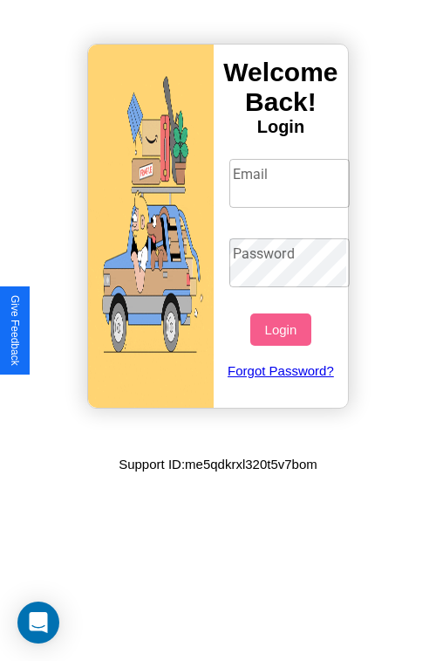
click at [291, 182] on input "Email" at bounding box center [290, 183] width 121 height 49
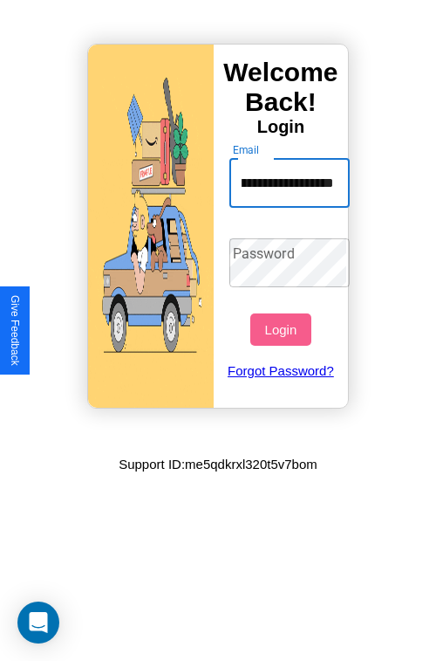
scroll to position [0, 99]
type input "**********"
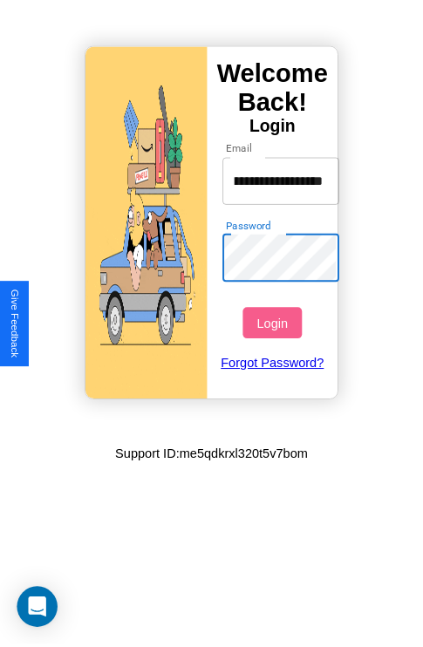
scroll to position [0, 0]
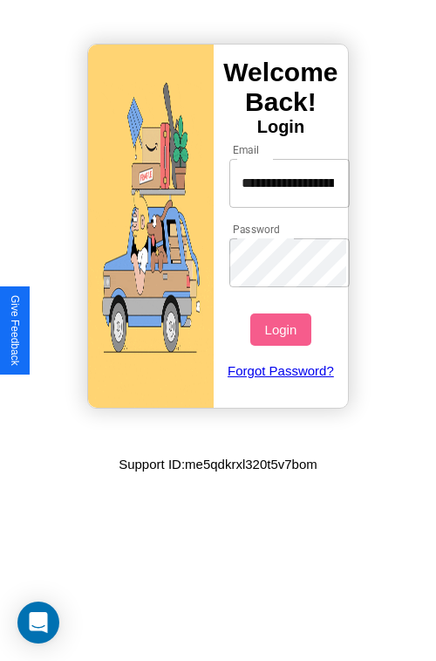
click at [283, 329] on button "Login" at bounding box center [280, 329] width 60 height 32
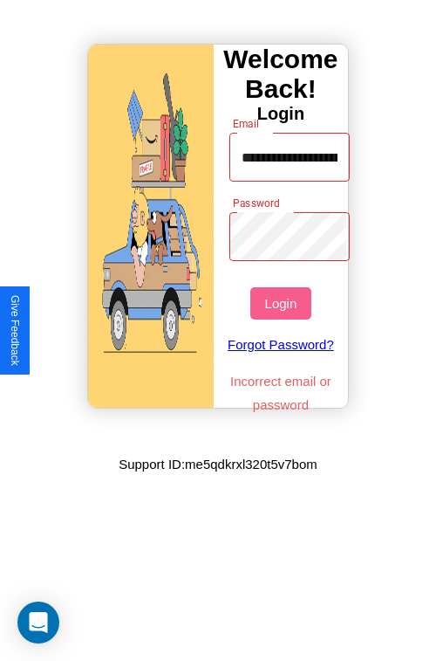
click at [283, 303] on button "Login" at bounding box center [280, 303] width 60 height 32
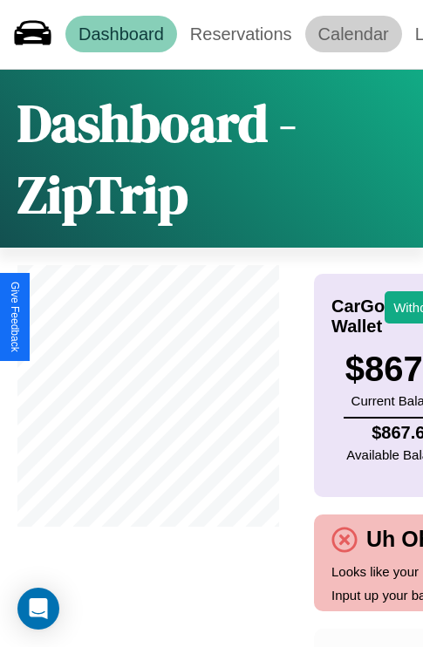
click at [353, 34] on link "Calendar" at bounding box center [353, 34] width 97 height 37
